Goal: Information Seeking & Learning: Learn about a topic

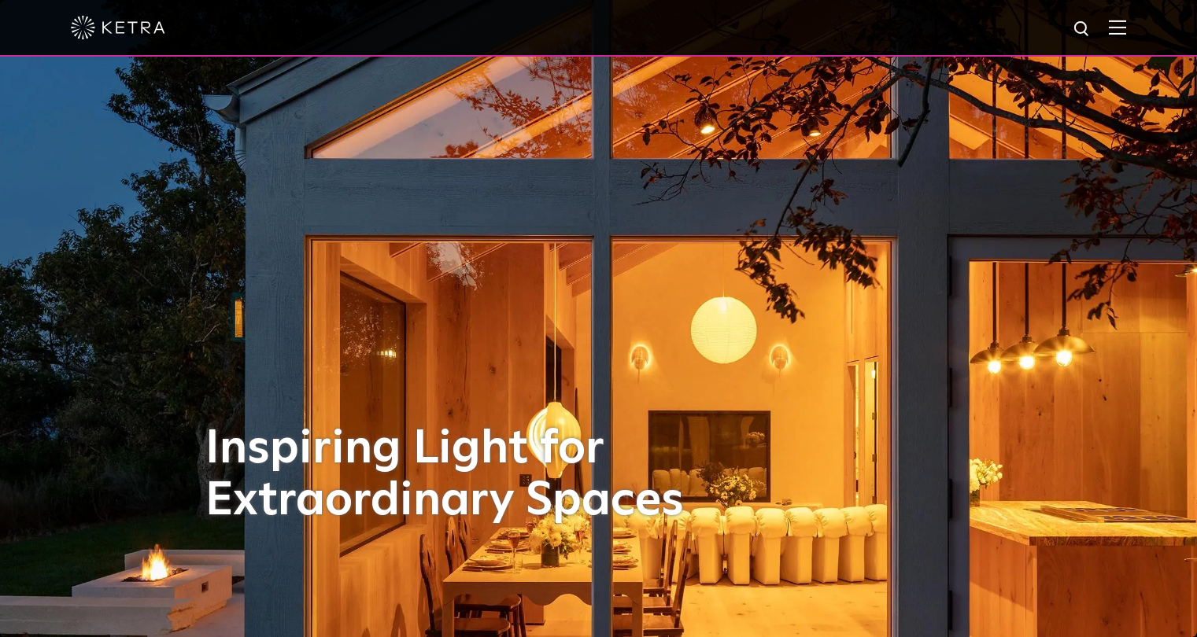
click at [1138, 28] on div at bounding box center [598, 28] width 1197 height 57
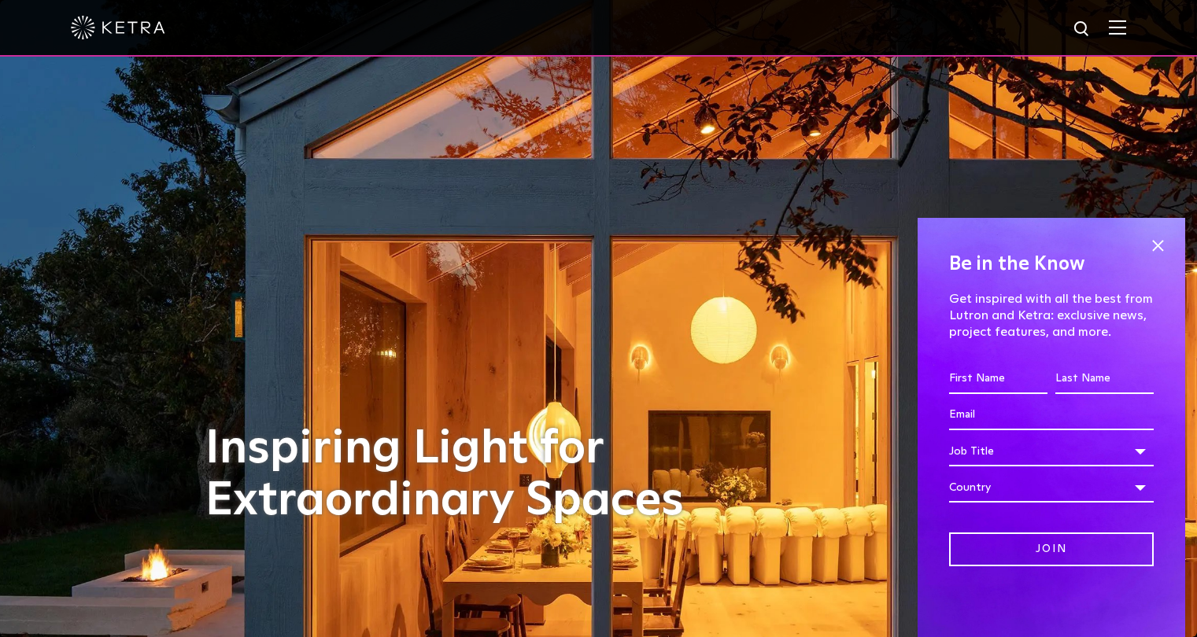
drag, startPoint x: 1158, startPoint y: 245, endPoint x: 1156, endPoint y: 199, distance: 45.7
click at [1158, 243] on span at bounding box center [1158, 246] width 24 height 24
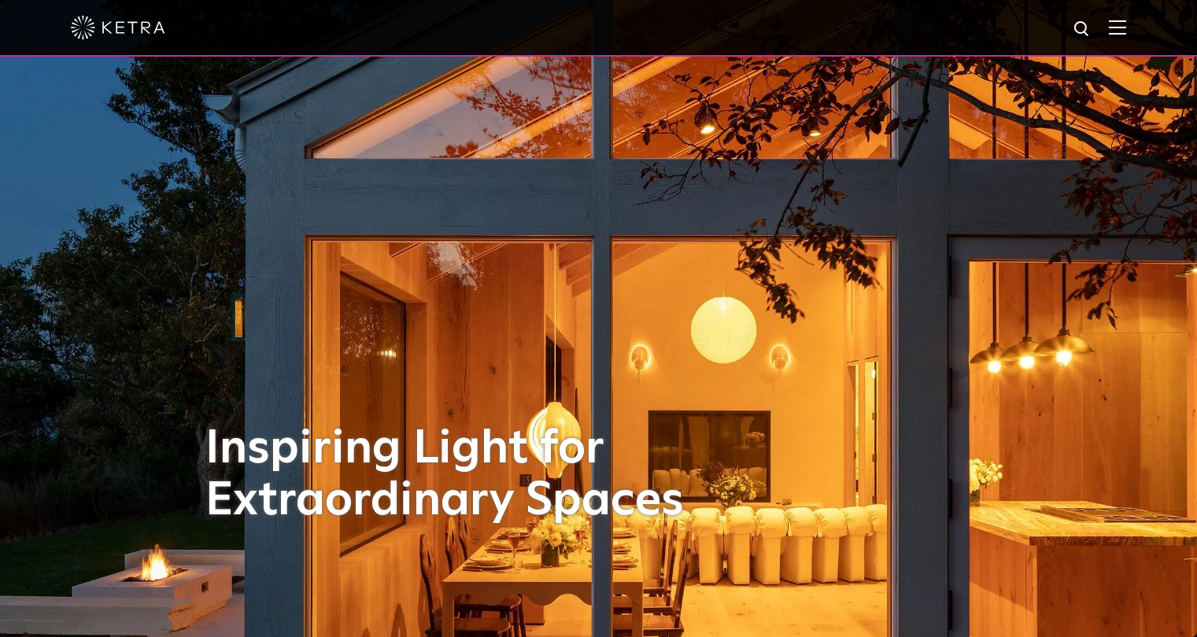
click at [1125, 28] on img at bounding box center [1117, 27] width 17 height 15
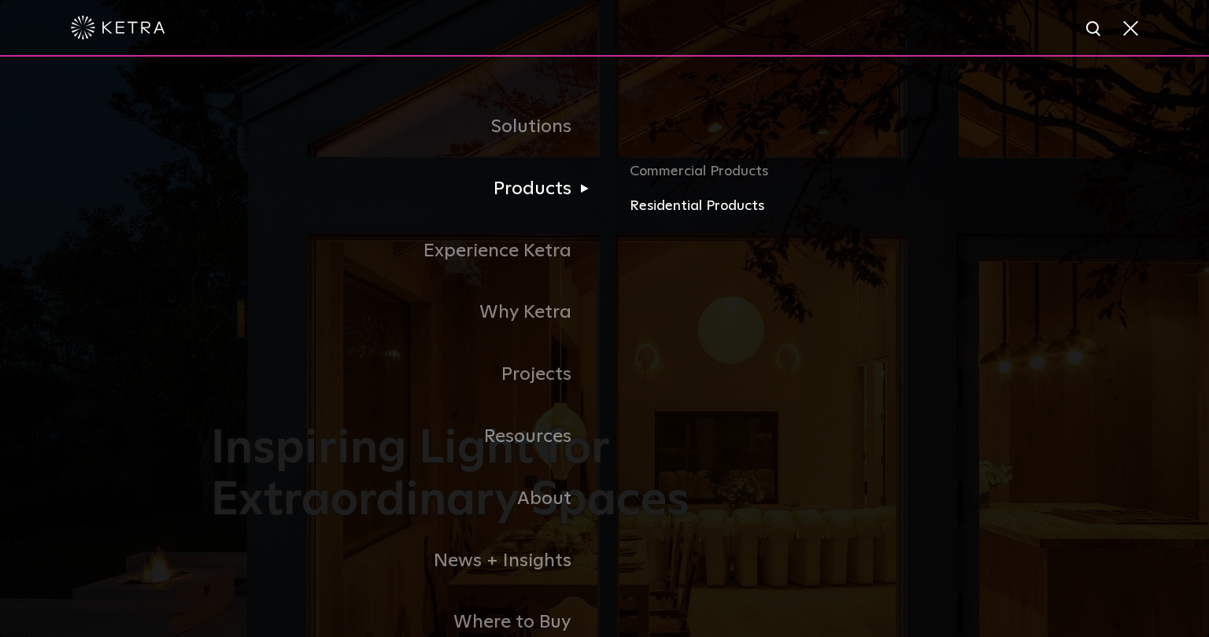
click at [677, 205] on link "Residential Products" at bounding box center [813, 206] width 368 height 23
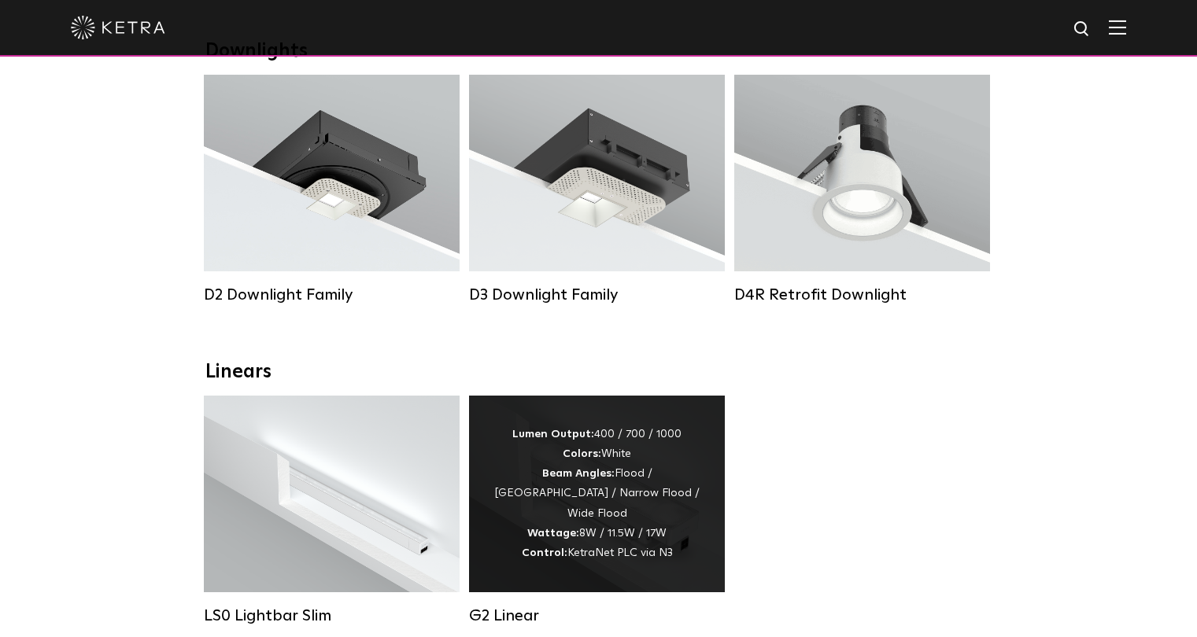
scroll to position [515, 0]
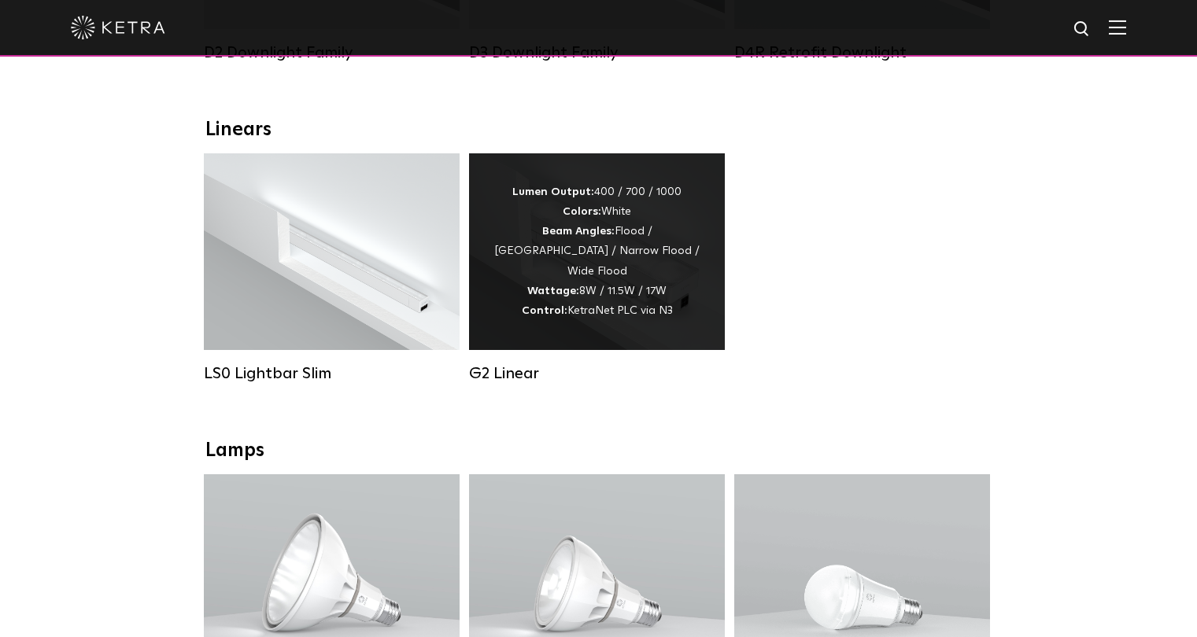
click at [687, 293] on div "Lumen Output: 400 / 700 / 1000 Colors: White Beam Angles: Flood / [GEOGRAPHIC_D…" at bounding box center [597, 252] width 209 height 138
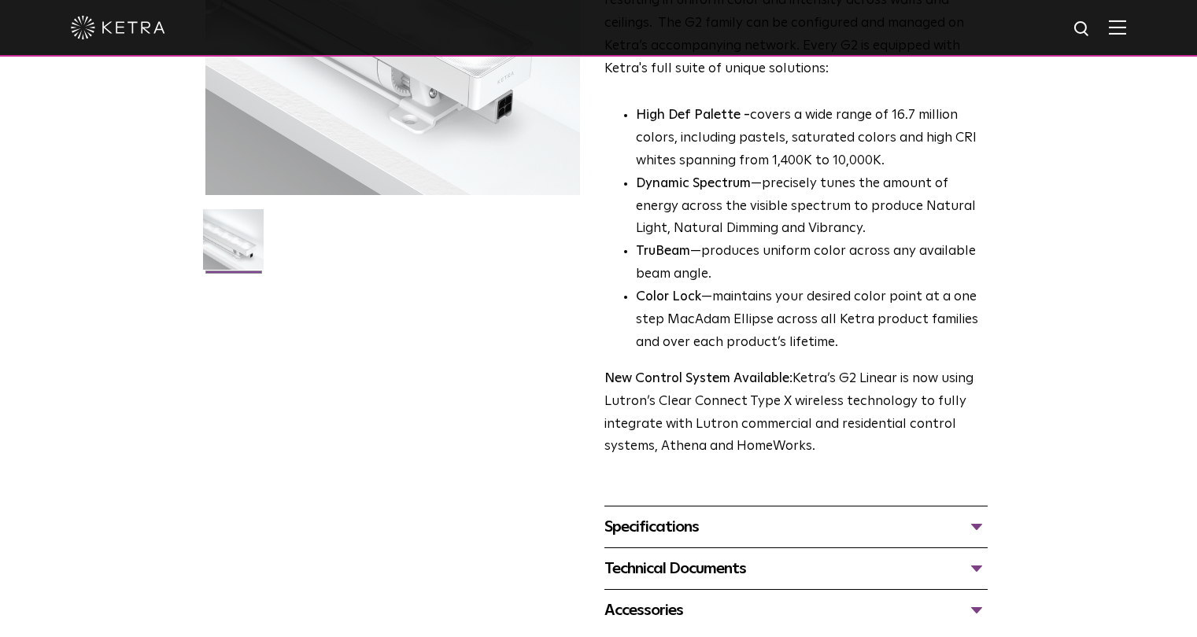
scroll to position [316, 0]
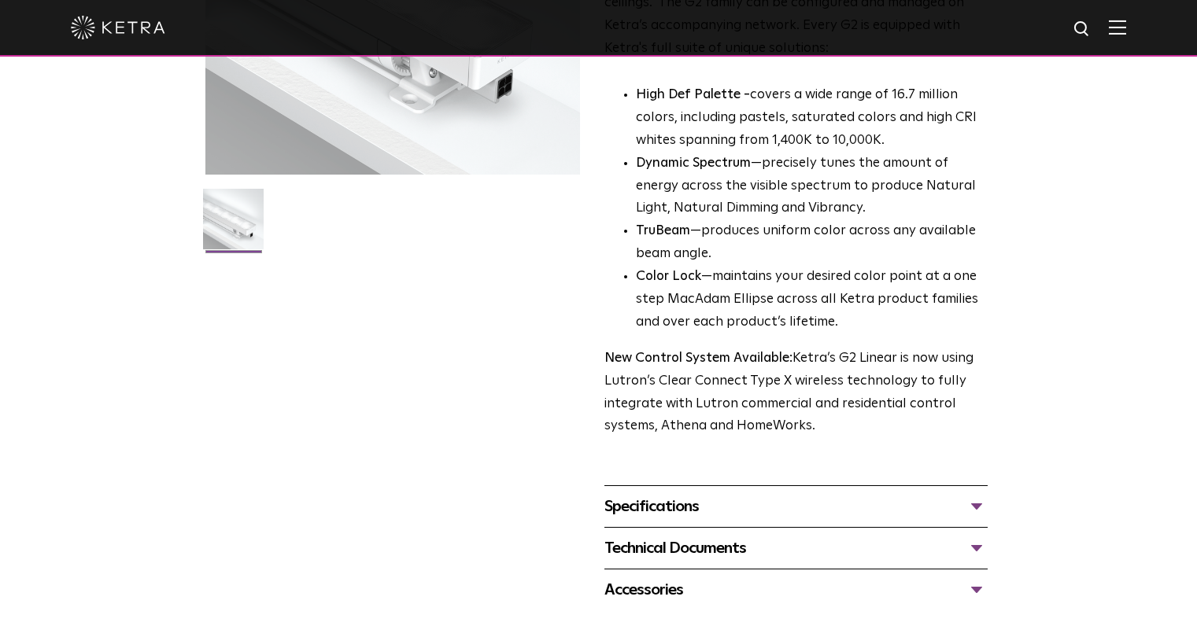
click at [648, 503] on div "Specifications" at bounding box center [795, 506] width 383 height 25
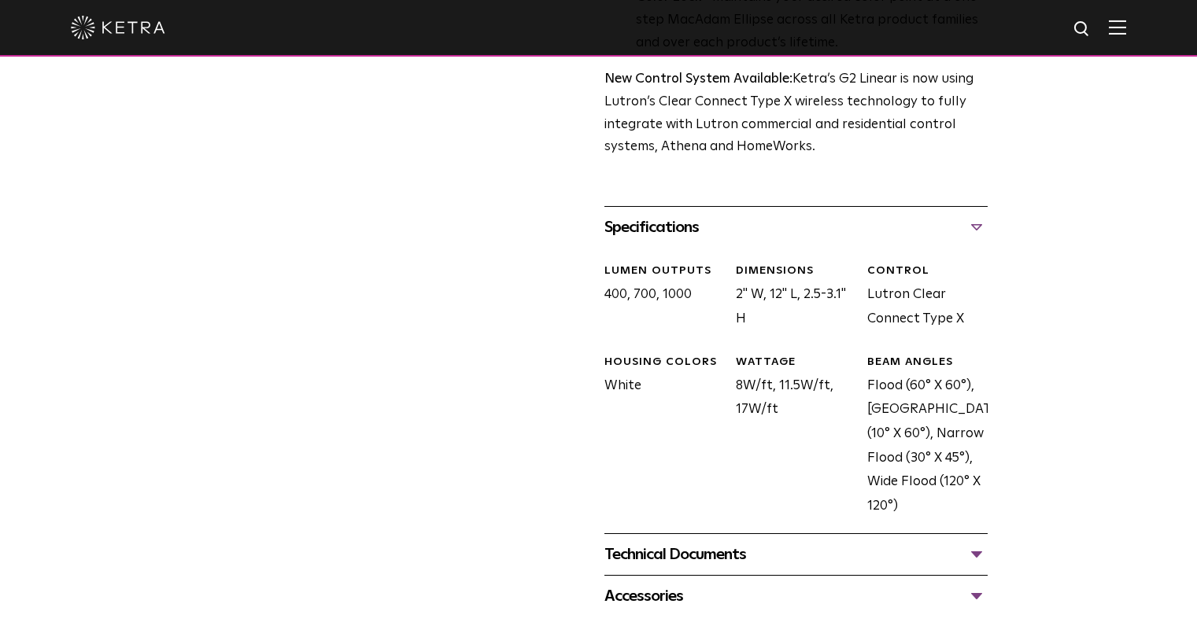
scroll to position [605, 0]
